Goal: Task Accomplishment & Management: Manage account settings

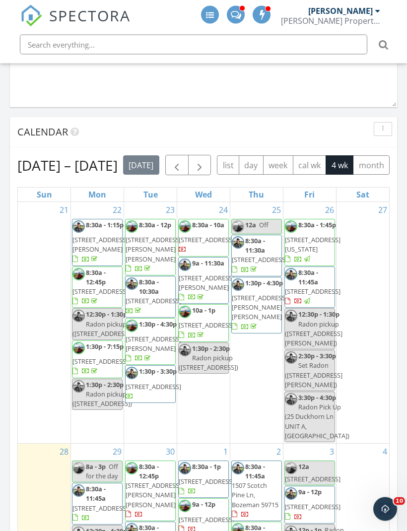
scroll to position [1004, 0]
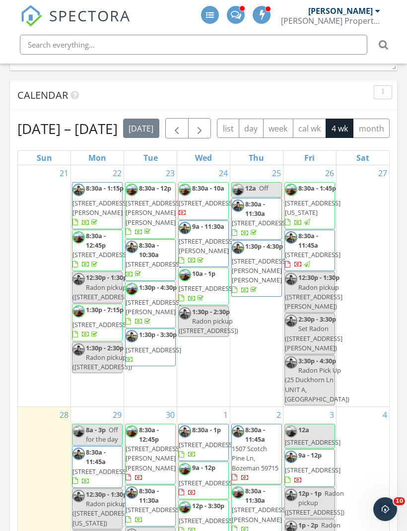
click at [353, 138] on button "month" at bounding box center [371, 128] width 37 height 19
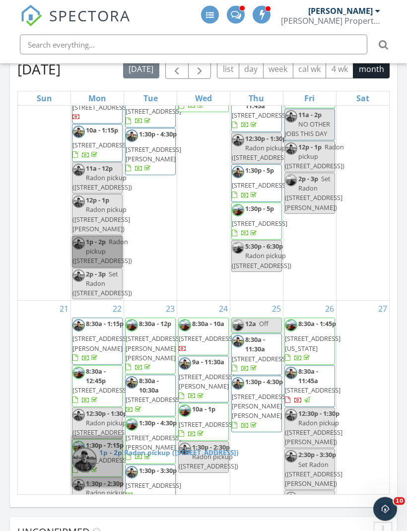
scroll to position [1061, 0]
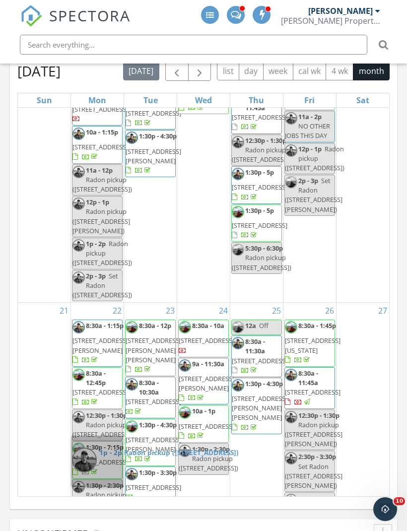
click at [361, 302] on div "20" at bounding box center [363, 167] width 53 height 269
click at [364, 302] on div "20" at bounding box center [363, 167] width 53 height 269
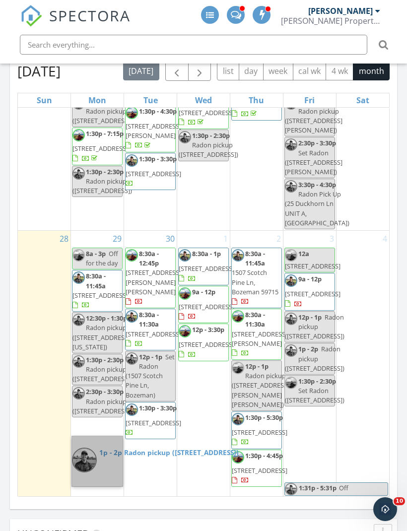
scroll to position [946, 0]
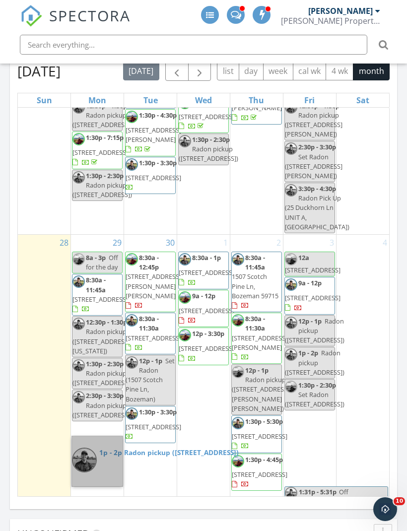
click at [53, 20] on span "SPECTORA" at bounding box center [89, 15] width 81 height 21
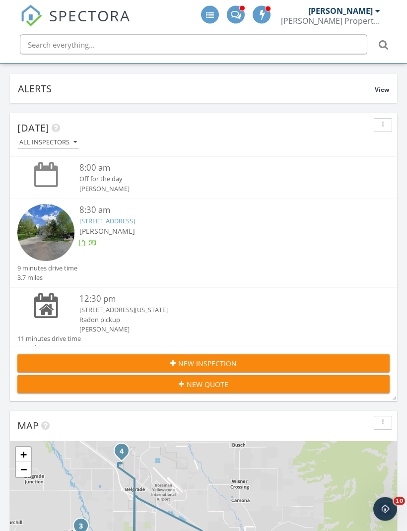
scroll to position [62, 0]
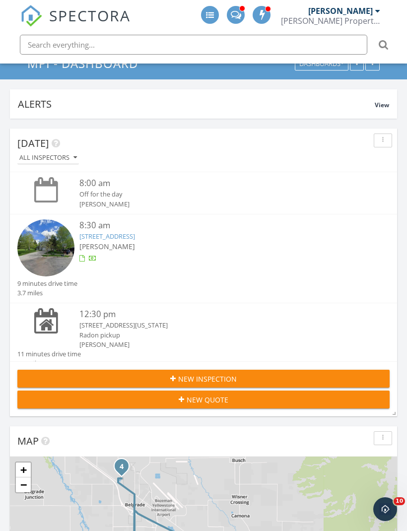
click at [299, 331] on div "Radon pickup" at bounding box center [218, 335] width 279 height 9
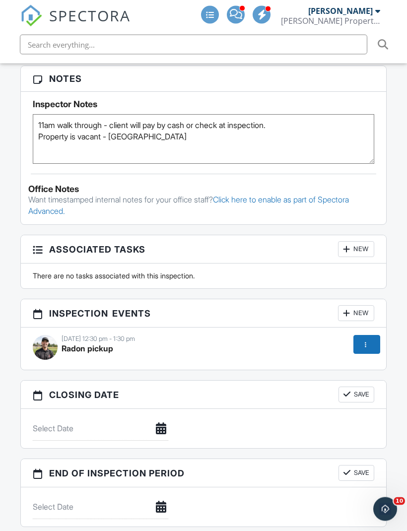
scroll to position [931, 0]
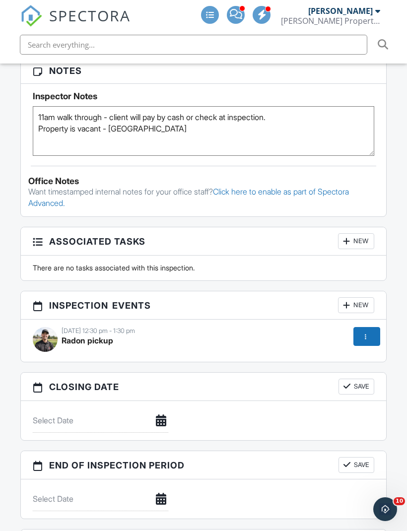
click at [364, 342] on div at bounding box center [366, 337] width 10 height 10
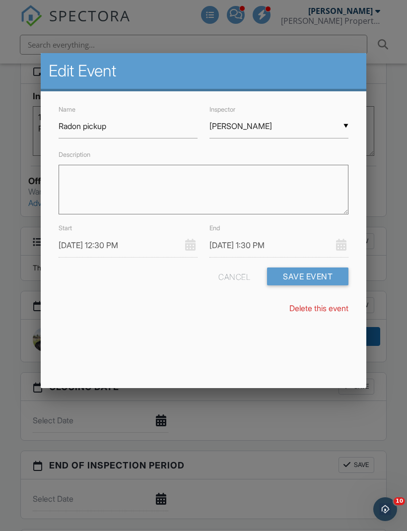
click at [331, 309] on link "Delete this event" at bounding box center [318, 308] width 59 height 10
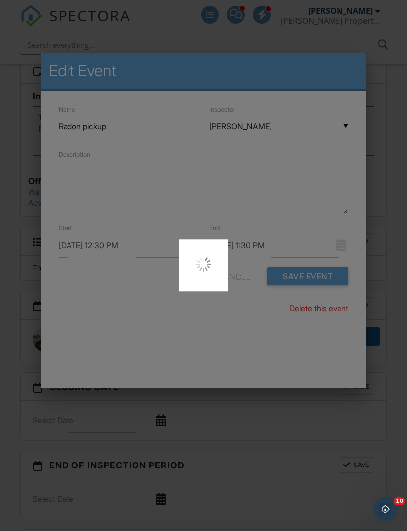
scroll to position [964, 0]
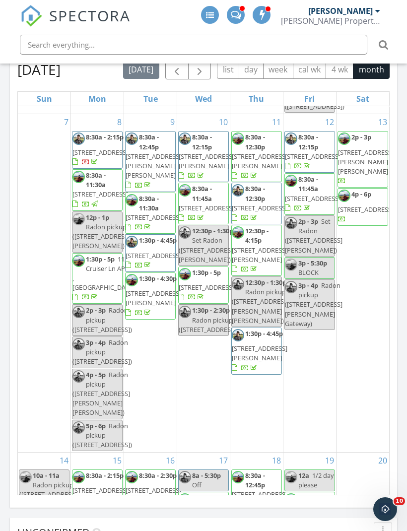
scroll to position [212, 0]
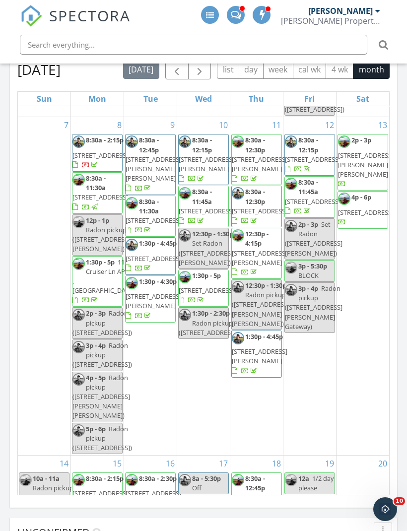
click at [360, 397] on div "13 2p - 3p [STREET_ADDRESS][PERSON_NAME][PERSON_NAME] 4p - 6p [STREET_ADDRESS]" at bounding box center [363, 286] width 53 height 338
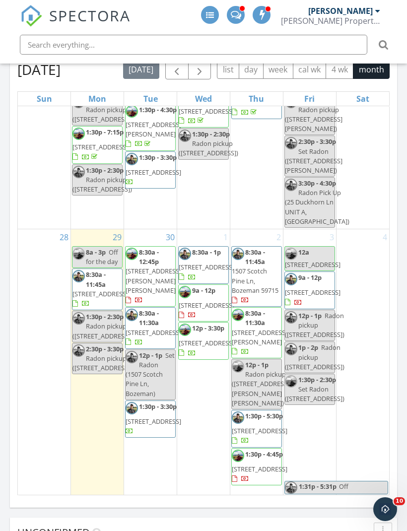
scroll to position [1012, 0]
click at [31, 20] on div at bounding box center [44, 12] width 53 height 16
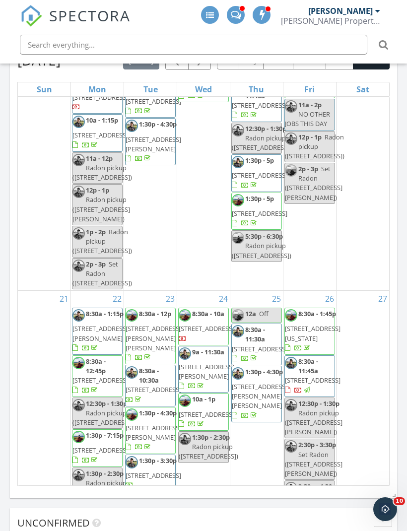
scroll to position [660, 0]
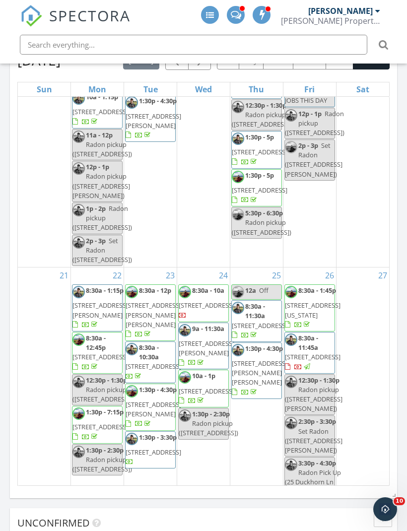
click at [356, 267] on div "20" at bounding box center [363, 132] width 53 height 269
